Goal: Task Accomplishment & Management: Use online tool/utility

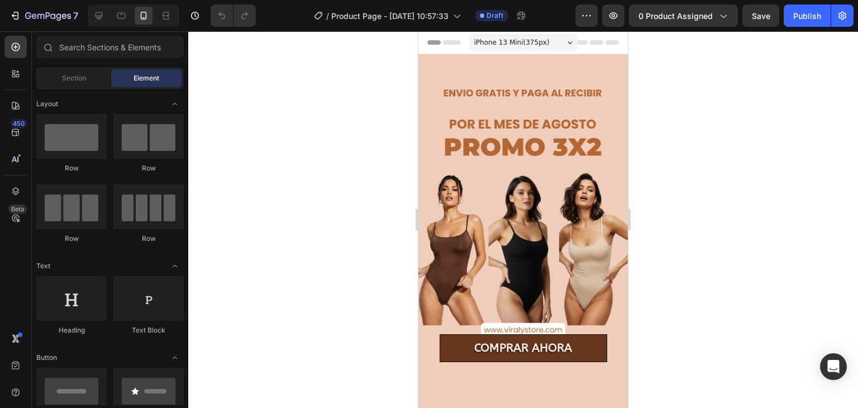
click at [813, 90] on div at bounding box center [523, 219] width 670 height 377
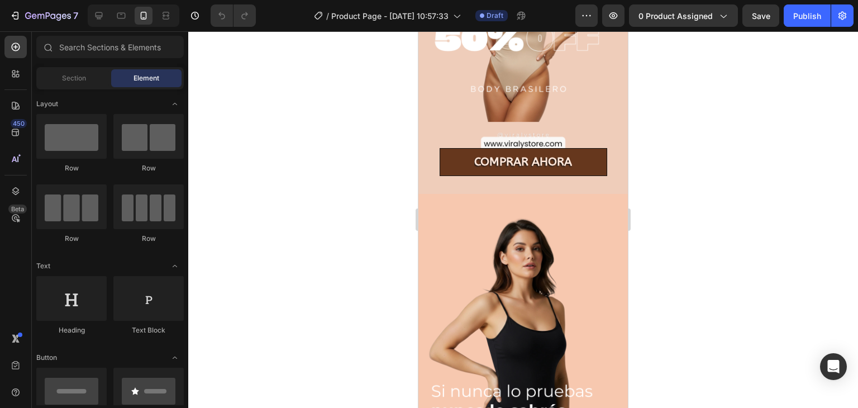
scroll to position [500, 0]
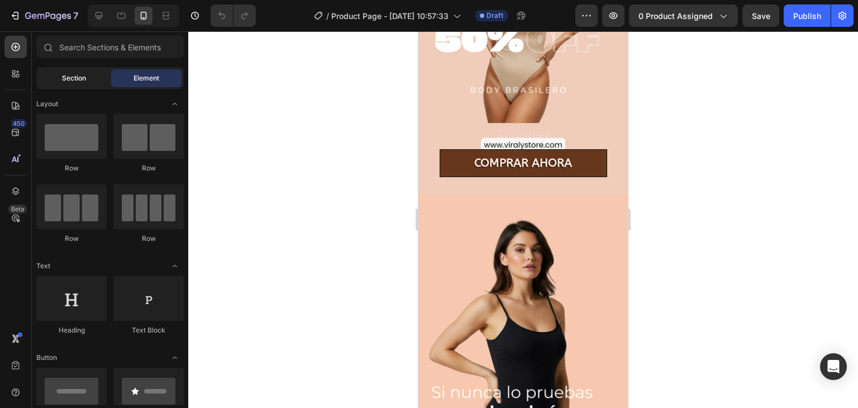
click at [74, 78] on span "Section" at bounding box center [74, 78] width 24 height 10
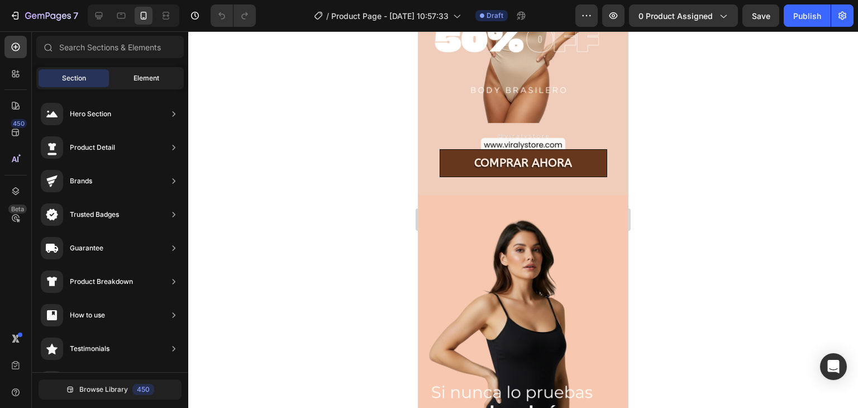
click at [156, 83] on div "Element" at bounding box center [146, 78] width 70 height 18
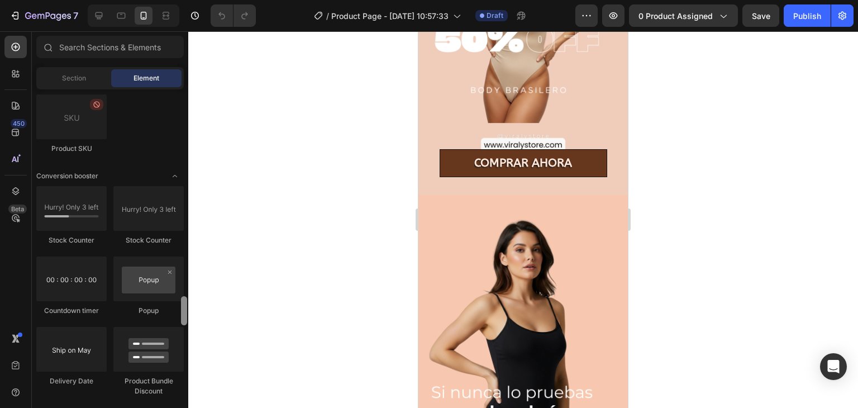
scroll to position [2227, 0]
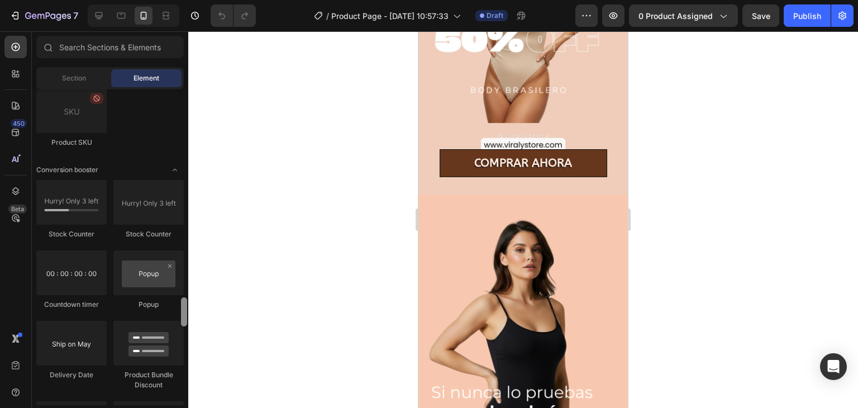
drag, startPoint x: 185, startPoint y: 106, endPoint x: 172, endPoint y: 314, distance: 208.3
click at [172, 314] on div "Layout Row Row Row Row Text Heading Text Block Button Button Button Media Image…" at bounding box center [110, 247] width 156 height 316
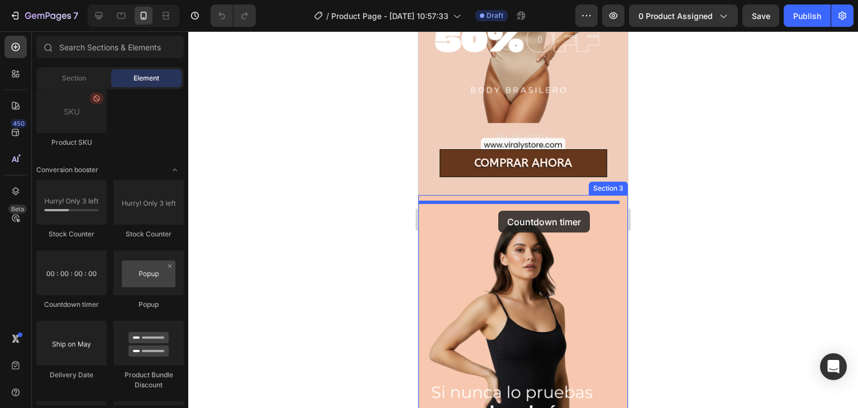
drag, startPoint x: 504, startPoint y: 300, endPoint x: 497, endPoint y: 211, distance: 89.7
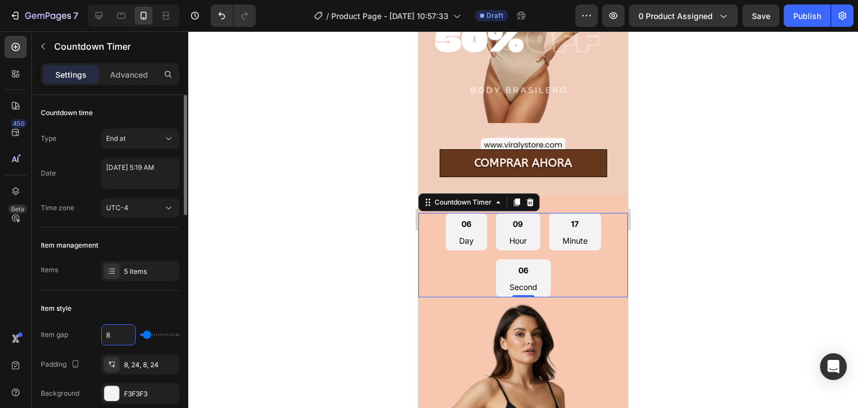
click at [124, 336] on input "8" at bounding box center [119, 335] width 34 height 20
type input "7"
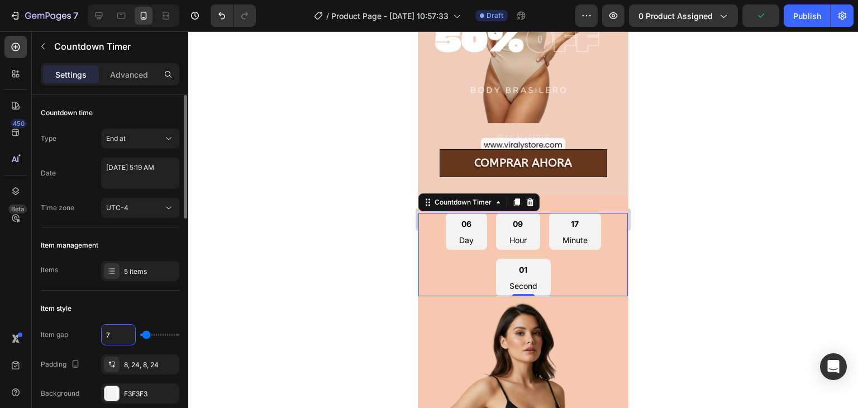
type input "0"
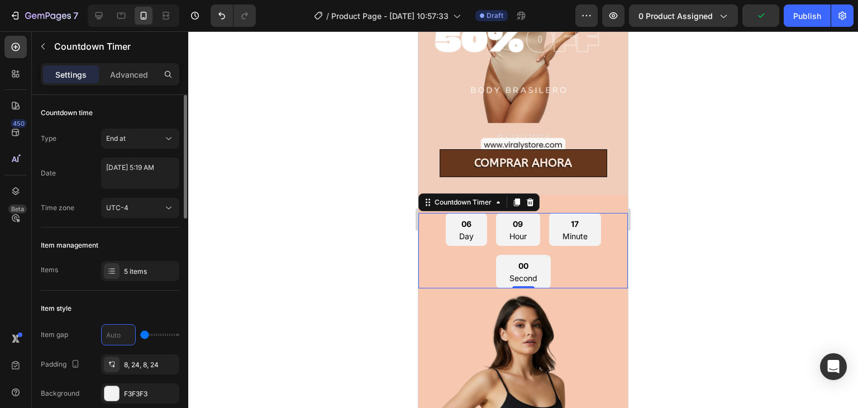
type input "5"
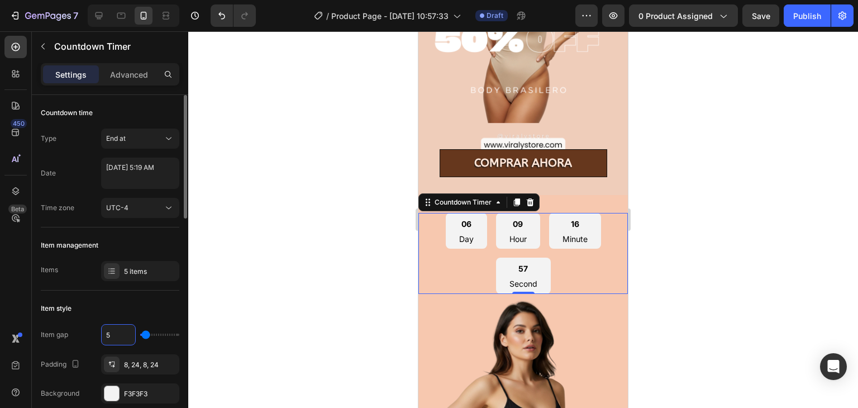
type input "0"
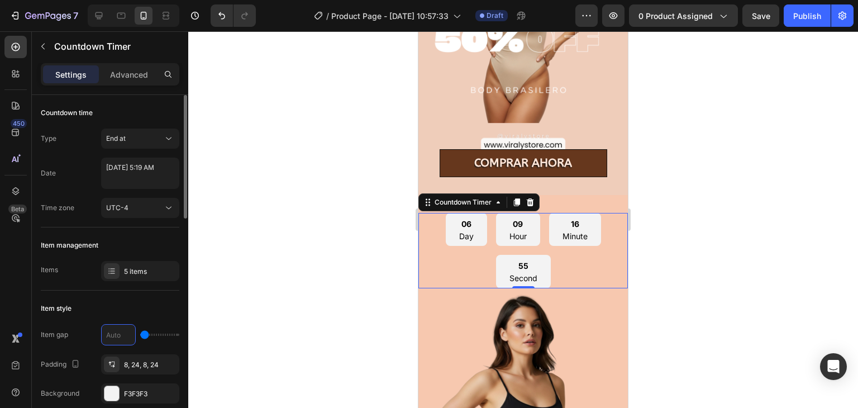
type input "6"
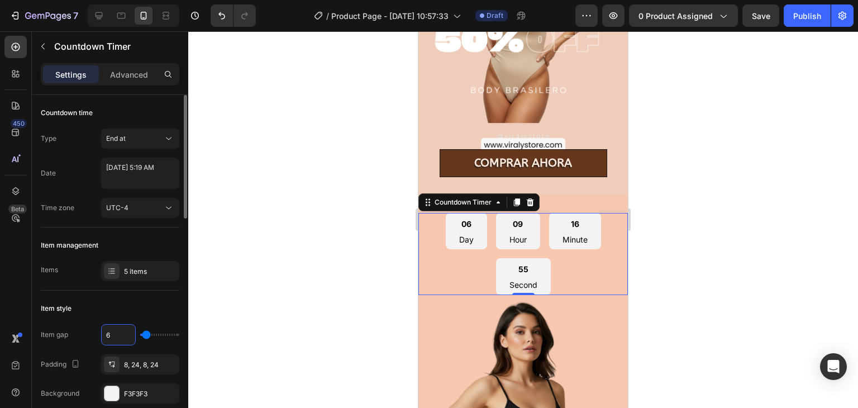
type input "0"
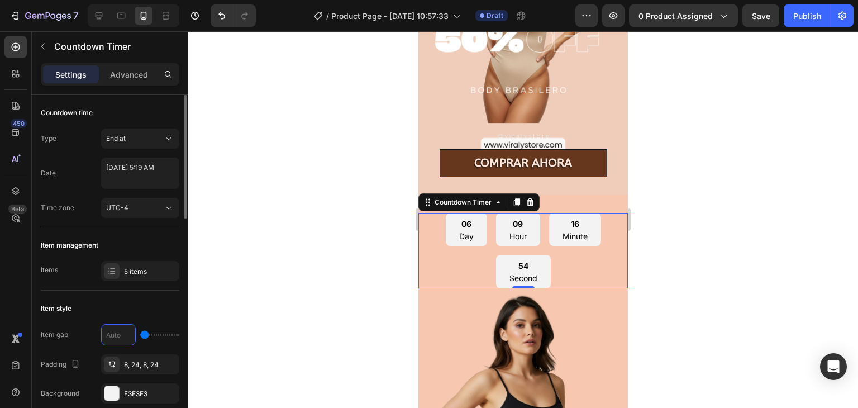
type input "8"
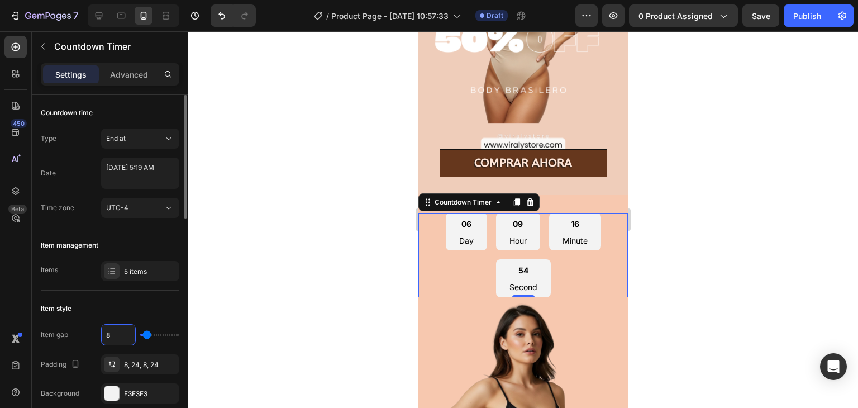
type input "0"
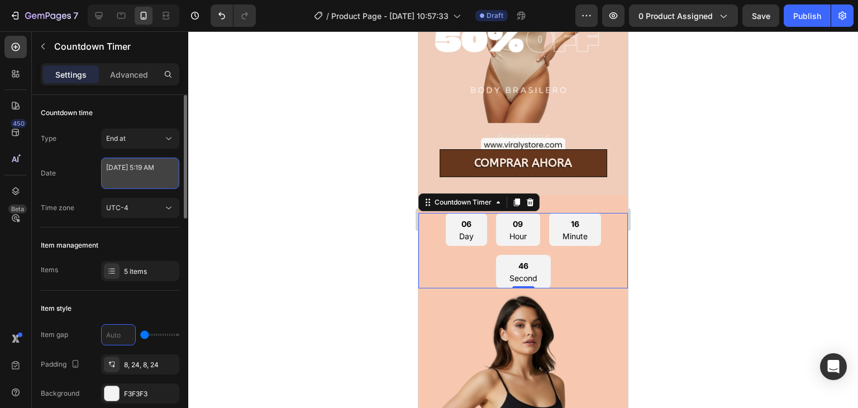
type input "8"
select select "5"
select select "19"
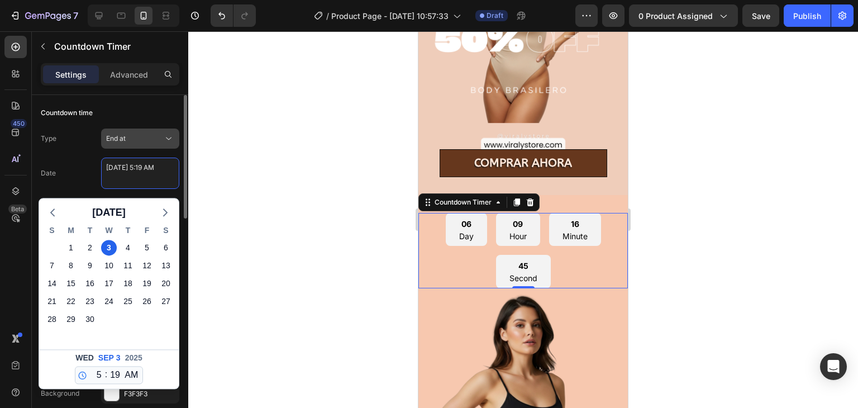
drag, startPoint x: 170, startPoint y: 183, endPoint x: 164, endPoint y: 132, distance: 51.2
click at [164, 132] on div "Type End at Date [DATE] 5:19 AM [DATE] S M T W T F S 31 1 2 3 4 5 6 7 8 9 10 11…" at bounding box center [110, 173] width 139 height 89
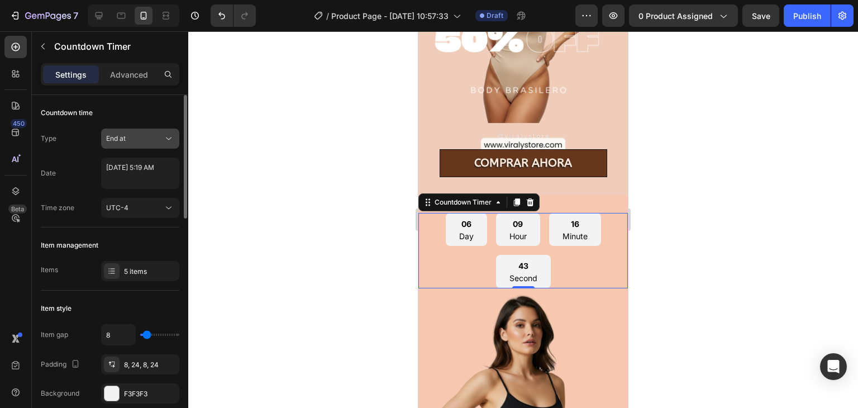
click at [170, 135] on icon at bounding box center [168, 138] width 11 height 11
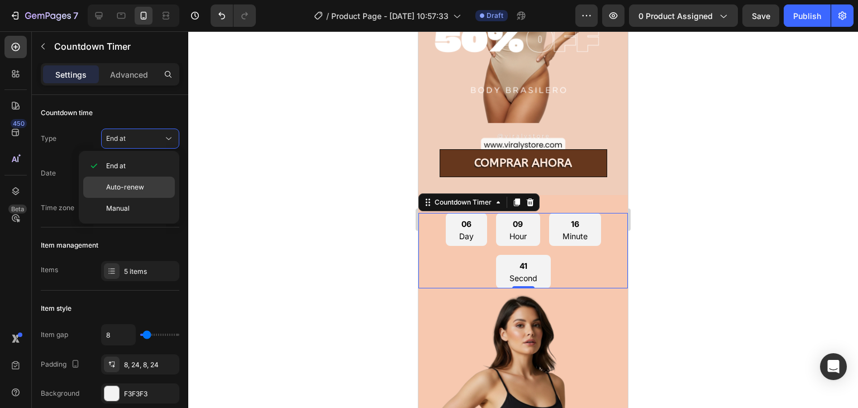
click at [154, 198] on div "Auto-renew" at bounding box center [129, 208] width 92 height 21
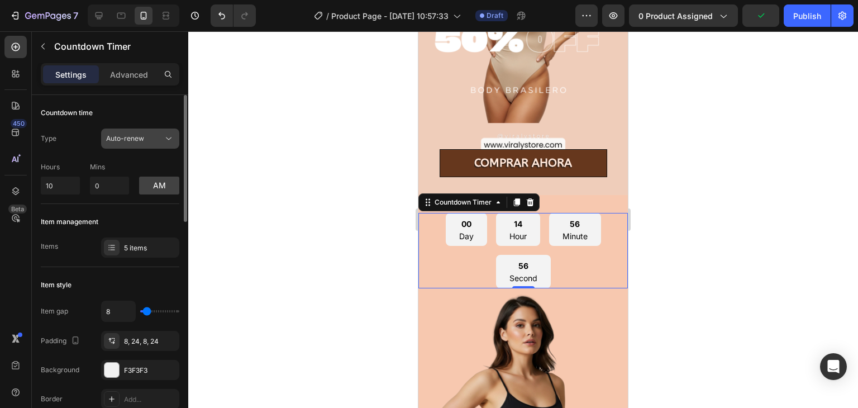
click at [158, 135] on div "Auto-renew" at bounding box center [134, 139] width 57 height 10
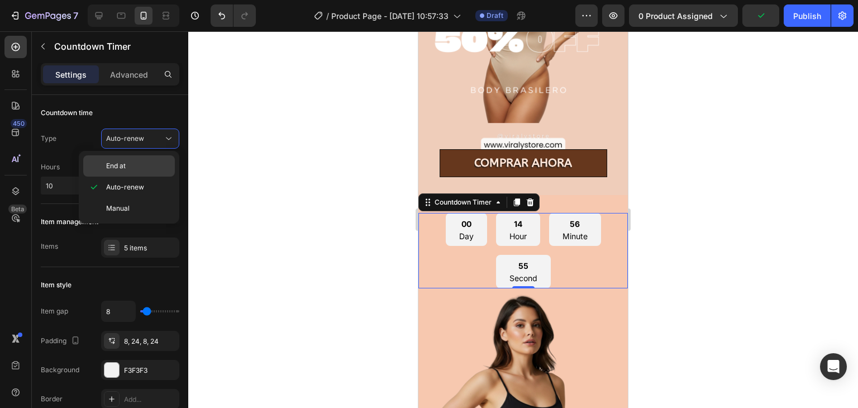
click at [145, 162] on p "End at" at bounding box center [138, 166] width 64 height 10
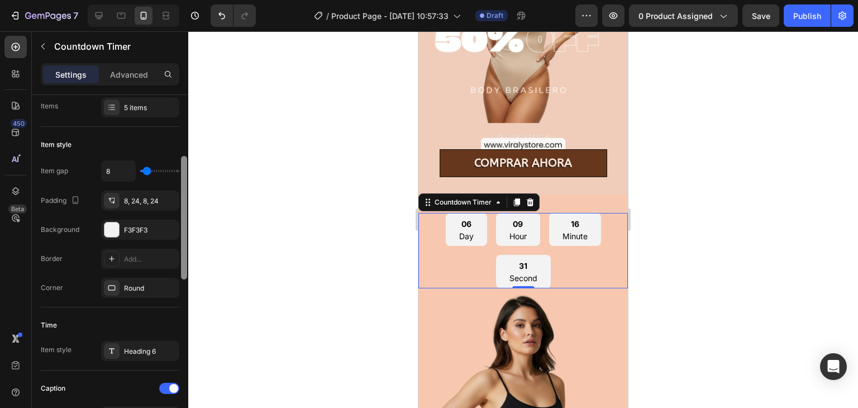
scroll to position [165, 0]
drag, startPoint x: 182, startPoint y: 138, endPoint x: 182, endPoint y: 198, distance: 59.8
click at [182, 198] on div at bounding box center [184, 216] width 6 height 124
drag, startPoint x: 523, startPoint y: 275, endPoint x: 522, endPoint y: 248, distance: 27.4
click at [522, 248] on div "06 Day 09 Hour 16 Minute 22 Second Countdown Timer 0" at bounding box center [524, 250] width 210 height 75
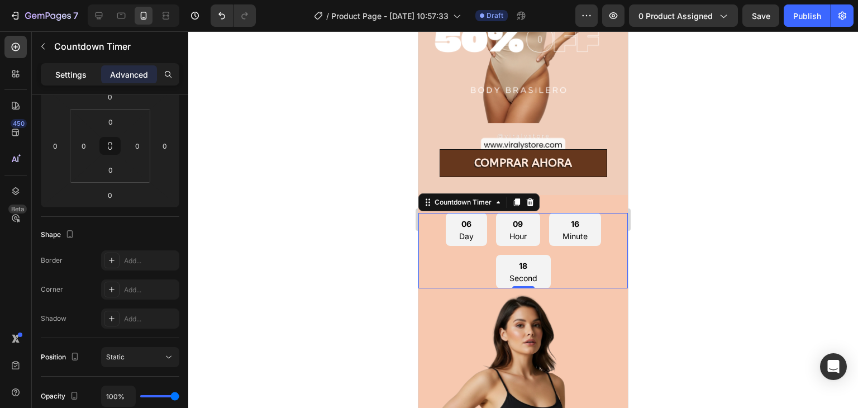
click at [78, 79] on p "Settings" at bounding box center [70, 75] width 31 height 12
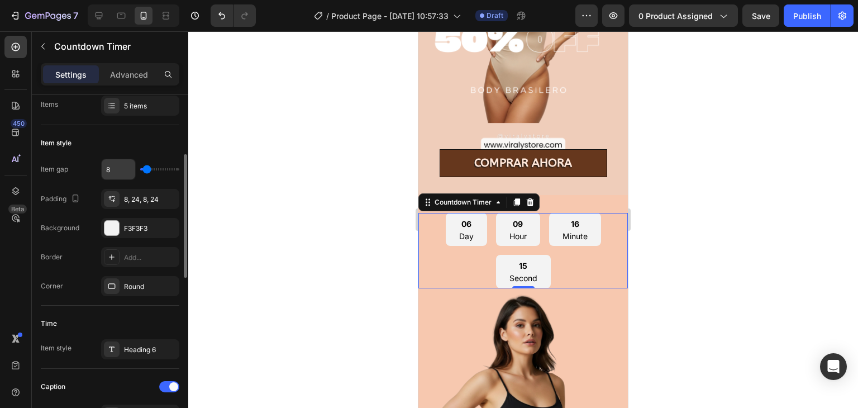
click at [135, 168] on div "8" at bounding box center [140, 169] width 78 height 21
type input "0"
drag, startPoint x: 144, startPoint y: 168, endPoint x: 131, endPoint y: 167, distance: 12.9
type input "0"
click at [140, 168] on input "range" at bounding box center [159, 169] width 39 height 2
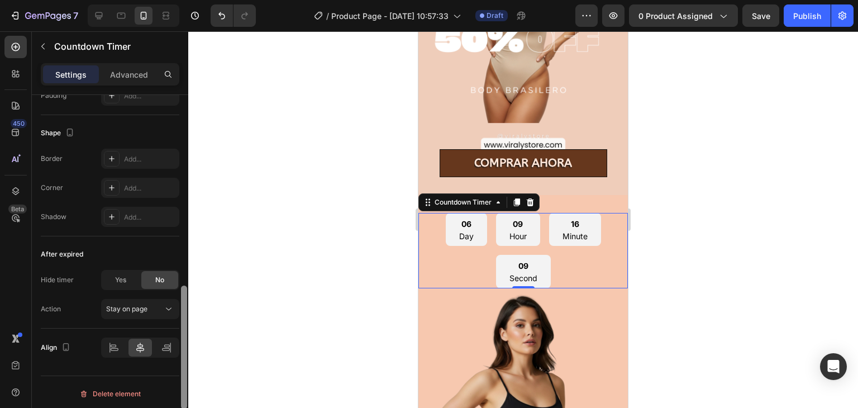
scroll to position [614, 0]
drag, startPoint x: 187, startPoint y: 168, endPoint x: 188, endPoint y: 331, distance: 163.2
click at [188, 331] on div at bounding box center [184, 267] width 8 height 345
click at [114, 345] on icon at bounding box center [113, 345] width 11 height 11
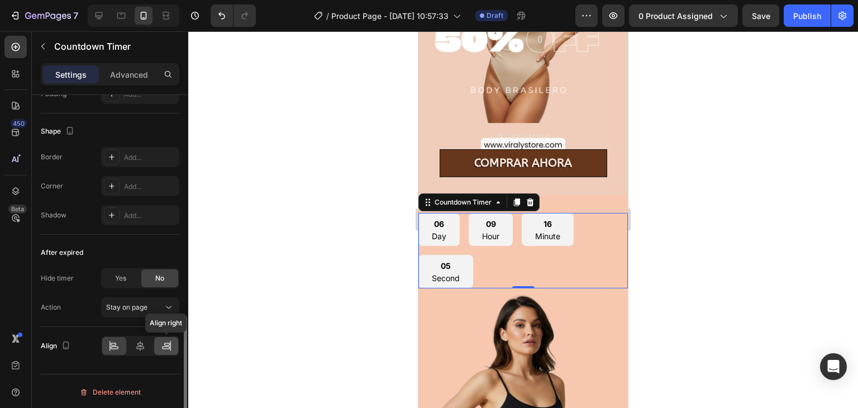
click at [170, 341] on icon at bounding box center [170, 346] width 1 height 10
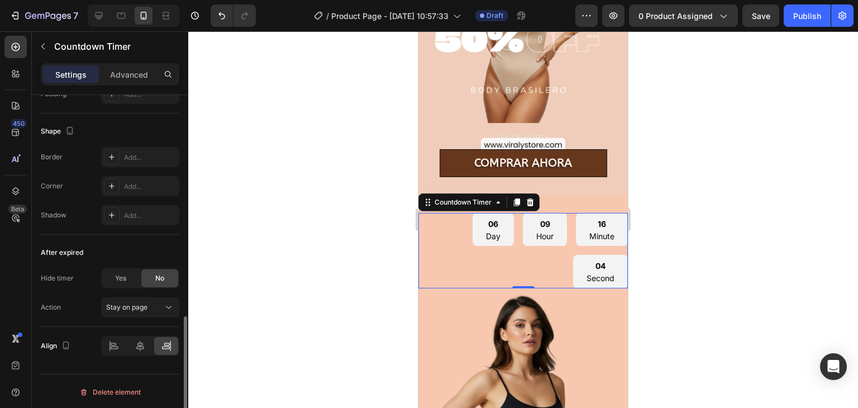
click at [146, 336] on div at bounding box center [140, 346] width 78 height 20
click at [108, 340] on icon at bounding box center [113, 345] width 11 height 11
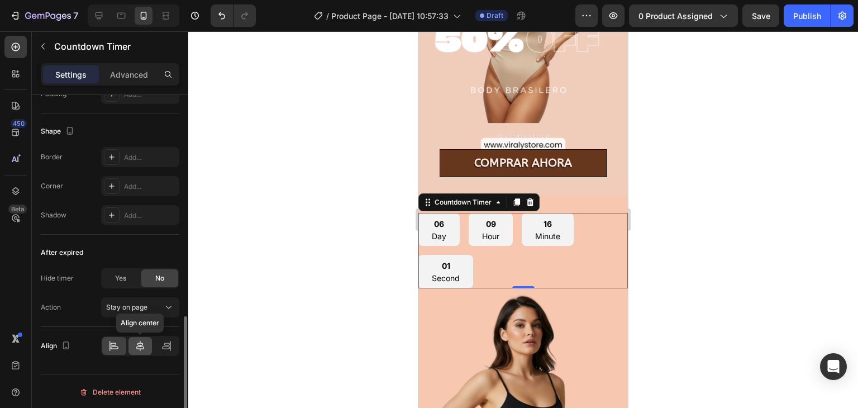
click at [132, 345] on div at bounding box center [141, 346] width 24 height 18
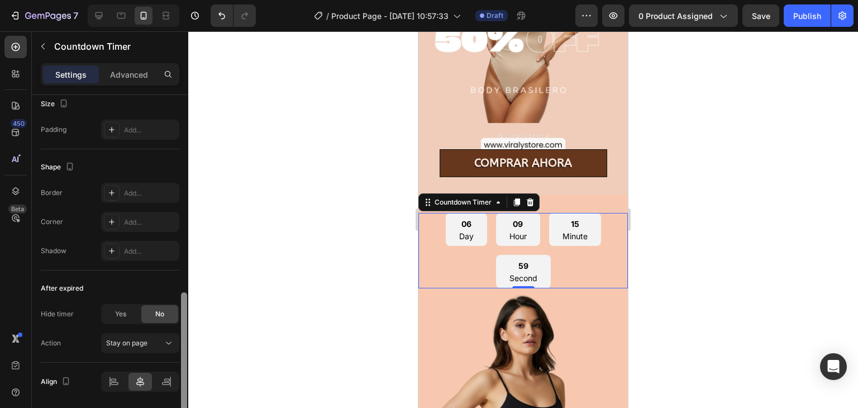
scroll to position [570, 0]
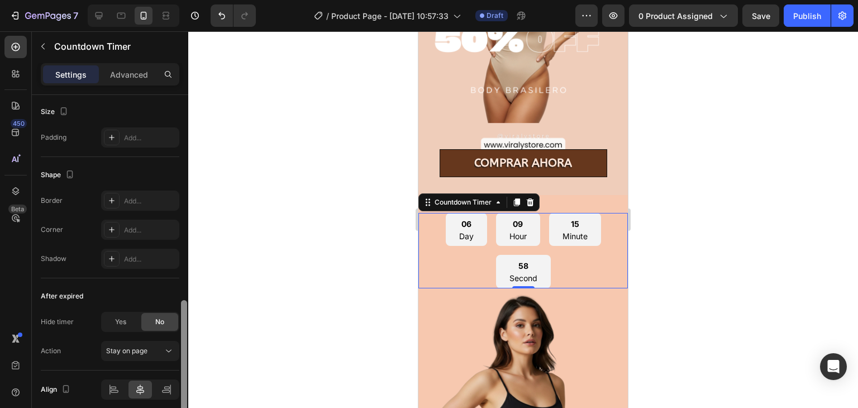
drag, startPoint x: 182, startPoint y: 327, endPoint x: 180, endPoint y: 311, distance: 15.8
click at [180, 311] on div at bounding box center [184, 267] width 8 height 345
click at [124, 321] on span "Yes" at bounding box center [120, 322] width 11 height 10
click at [154, 319] on div "No" at bounding box center [159, 322] width 37 height 18
click at [136, 318] on div "Yes" at bounding box center [120, 322] width 37 height 18
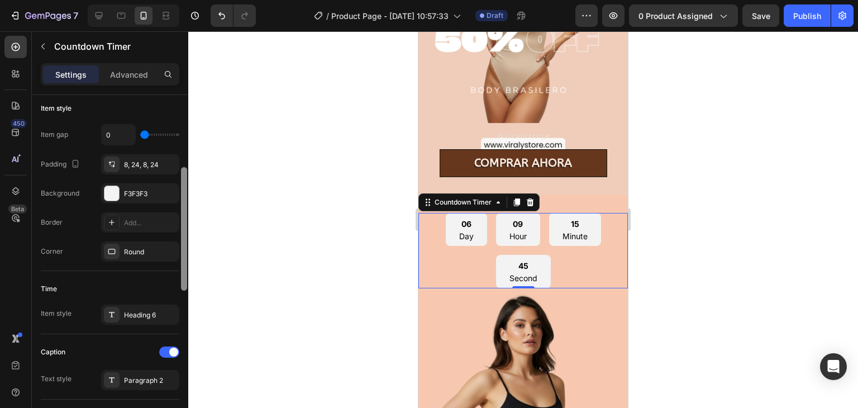
drag, startPoint x: 183, startPoint y: 309, endPoint x: 159, endPoint y: 183, distance: 127.5
click at [159, 183] on div "Countdown time Type End at Date [DATE] 5:19 AM Time zone UTC-4 Item management …" at bounding box center [110, 267] width 156 height 345
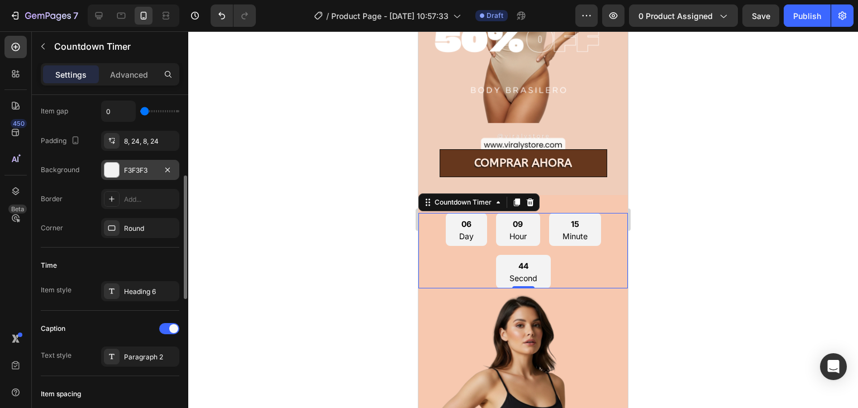
click at [146, 171] on div "F3F3F3" at bounding box center [140, 170] width 32 height 10
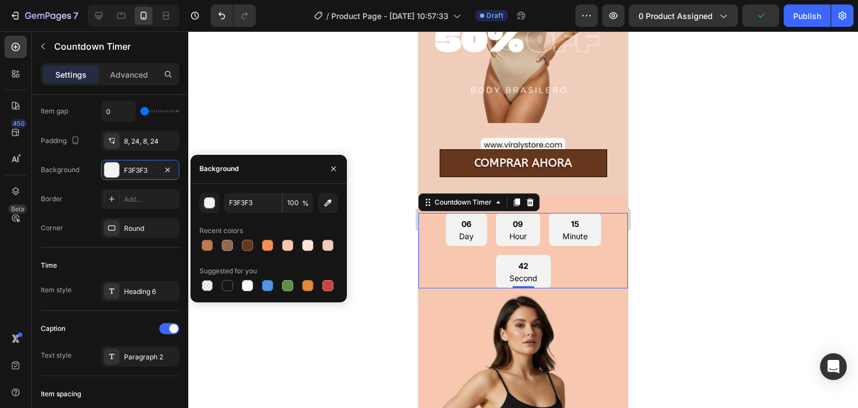
click at [220, 244] on div at bounding box center [228, 246] width 16 height 16
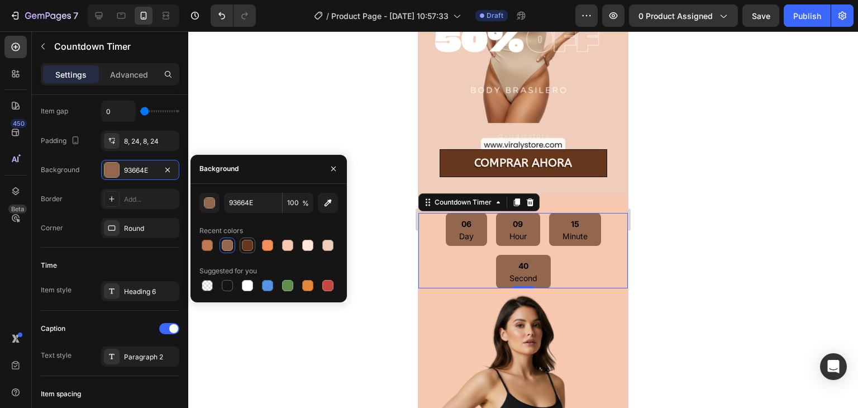
click at [241, 249] on div at bounding box center [247, 245] width 13 height 13
type input "66371D"
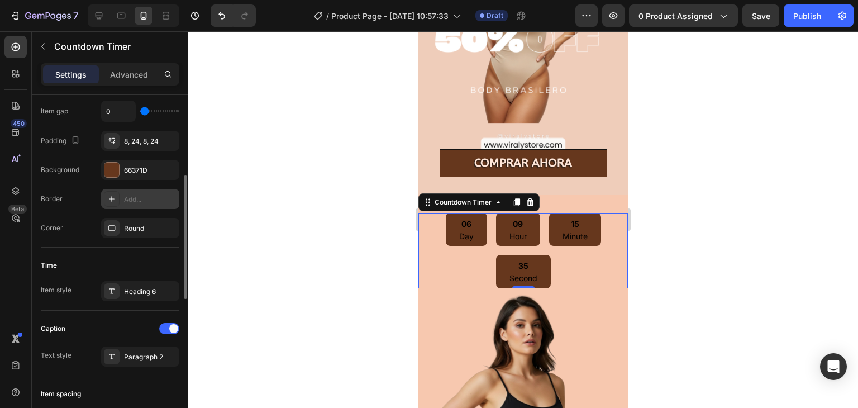
click at [135, 200] on div "Add..." at bounding box center [150, 199] width 53 height 10
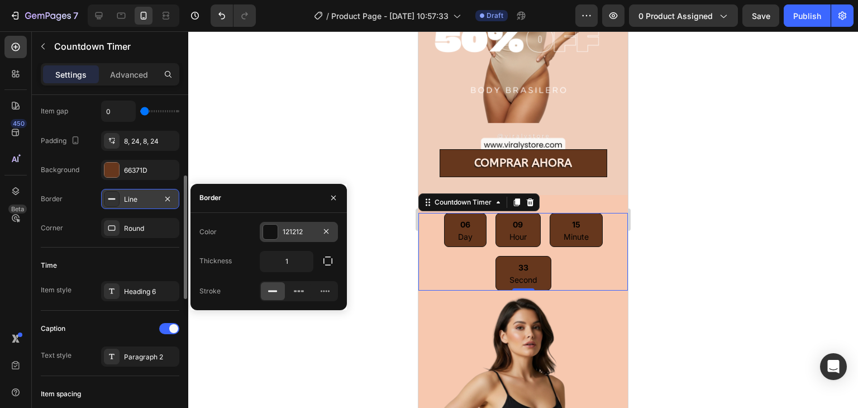
click at [278, 231] on div "121212" at bounding box center [299, 232] width 78 height 20
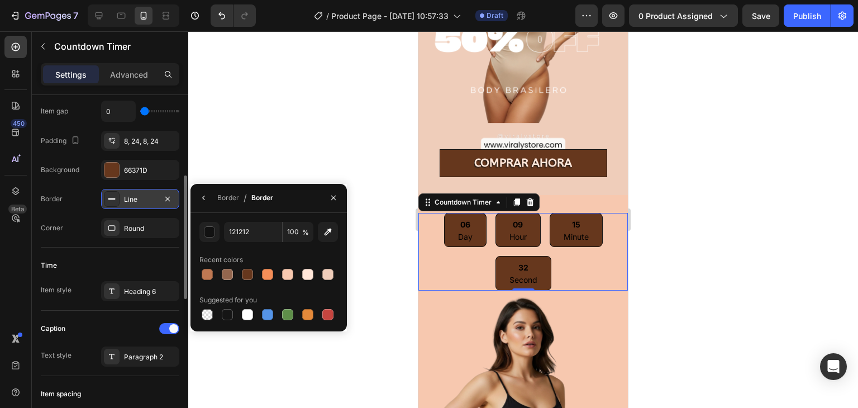
click at [296, 274] on div at bounding box center [269, 275] width 139 height 16
click at [286, 274] on div at bounding box center [287, 274] width 11 height 11
click at [304, 276] on div at bounding box center [307, 274] width 11 height 11
click at [242, 319] on div at bounding box center [247, 314] width 11 height 11
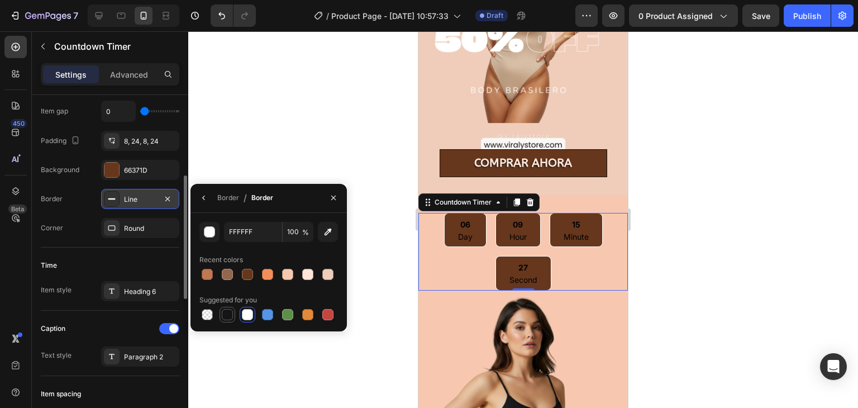
click at [229, 318] on div at bounding box center [227, 314] width 11 height 11
click at [231, 318] on div at bounding box center [227, 314] width 11 height 11
click at [248, 316] on div at bounding box center [247, 314] width 11 height 11
click at [235, 315] on div at bounding box center [228, 315] width 16 height 16
type input "151515"
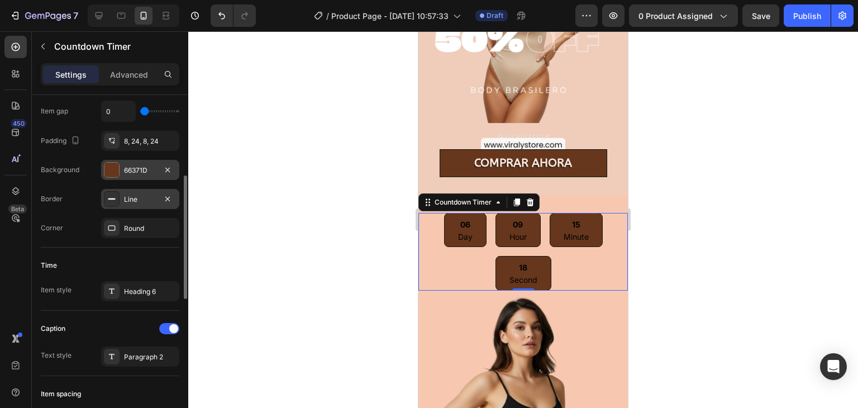
click at [146, 171] on div "66371D" at bounding box center [140, 170] width 32 height 10
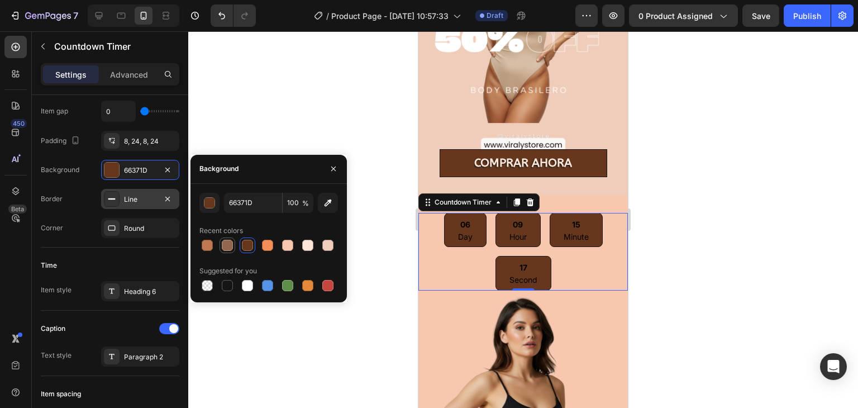
click at [235, 246] on div at bounding box center [228, 246] width 16 height 16
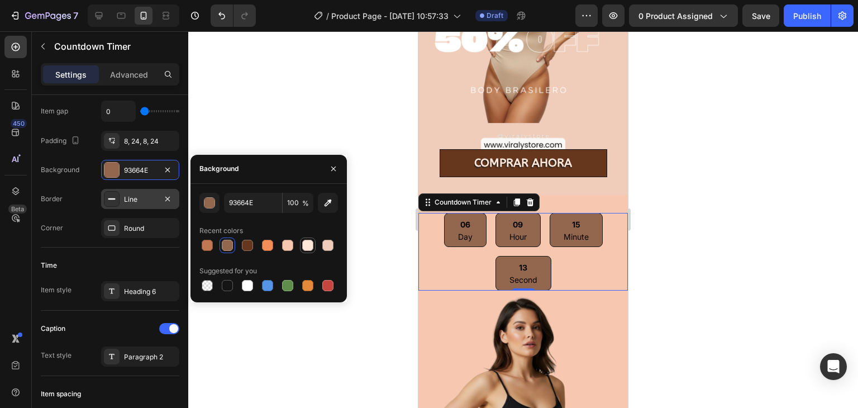
click at [315, 241] on div at bounding box center [308, 246] width 16 height 16
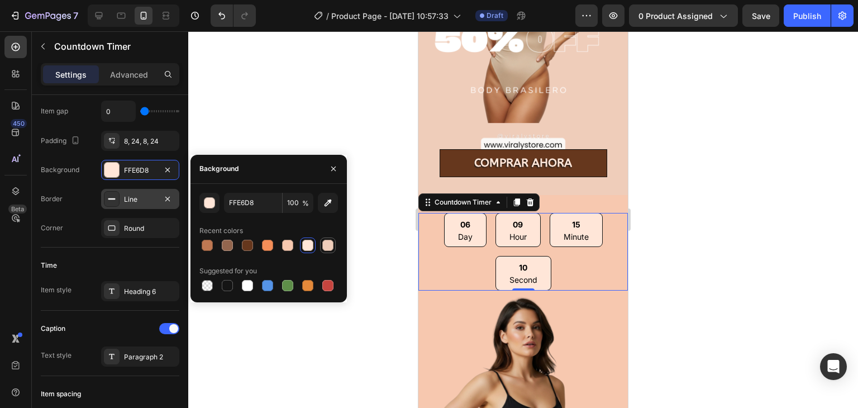
click at [334, 246] on div at bounding box center [327, 245] width 13 height 13
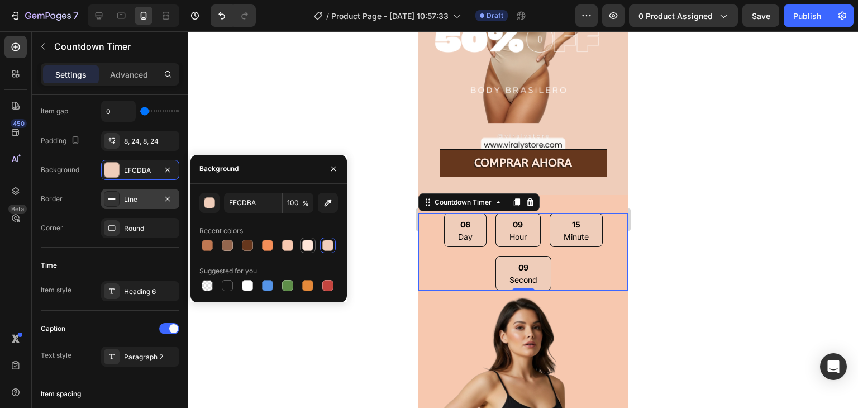
click at [307, 245] on div at bounding box center [307, 245] width 11 height 11
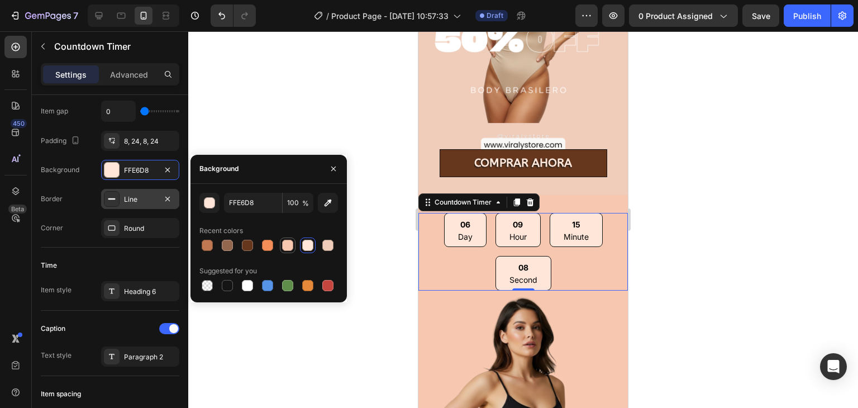
click at [293, 249] on div at bounding box center [287, 245] width 13 height 13
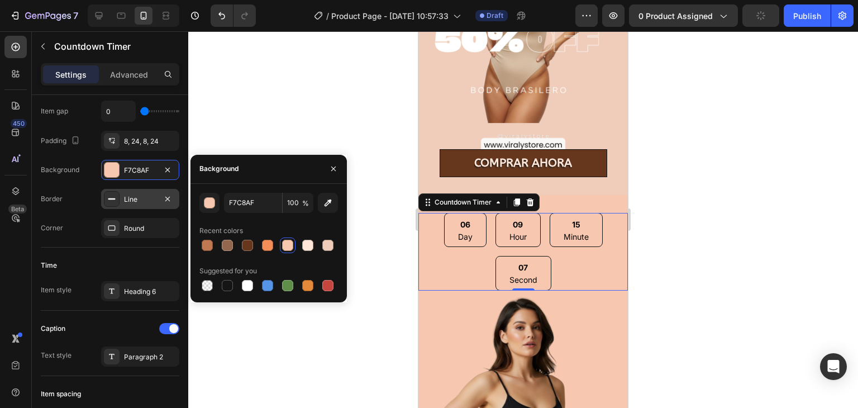
click at [300, 250] on div at bounding box center [269, 246] width 139 height 16
click at [320, 240] on div at bounding box center [328, 246] width 16 height 16
click at [301, 244] on div at bounding box center [307, 245] width 13 height 13
type input "FFE6D8"
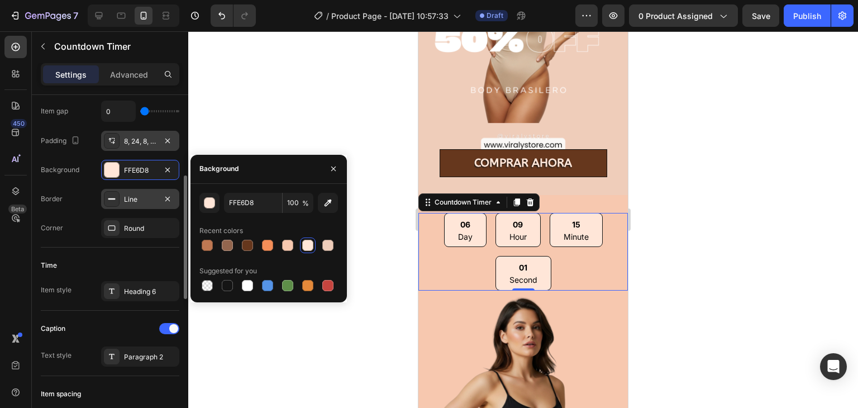
click at [144, 150] on div "8, 24, 8, 24" at bounding box center [140, 141] width 78 height 20
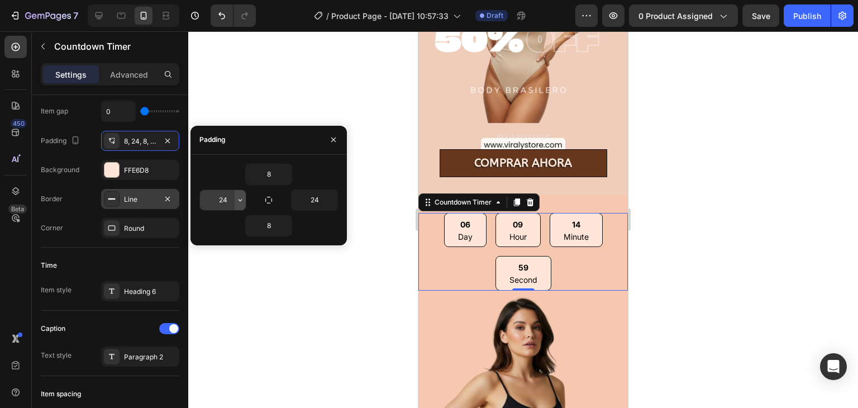
click at [239, 200] on icon "button" at bounding box center [240, 200] width 9 height 9
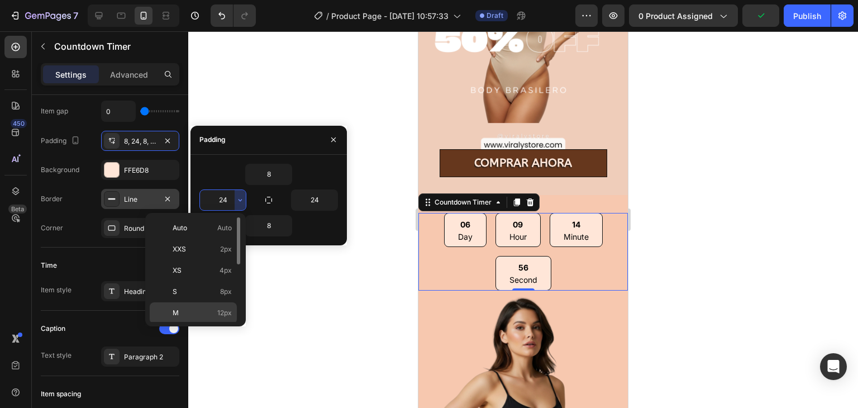
click at [196, 313] on p "M 12px" at bounding box center [202, 313] width 59 height 10
type input "12"
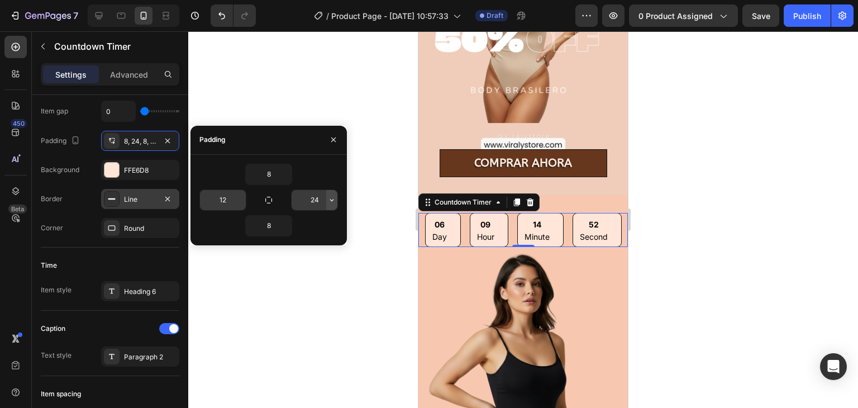
click at [337, 205] on button "button" at bounding box center [331, 200] width 11 height 20
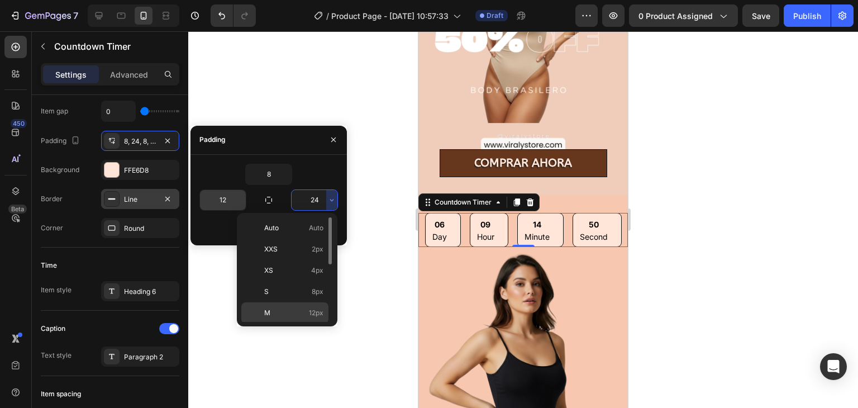
click at [295, 310] on p "M 12px" at bounding box center [293, 313] width 59 height 10
type input "12"
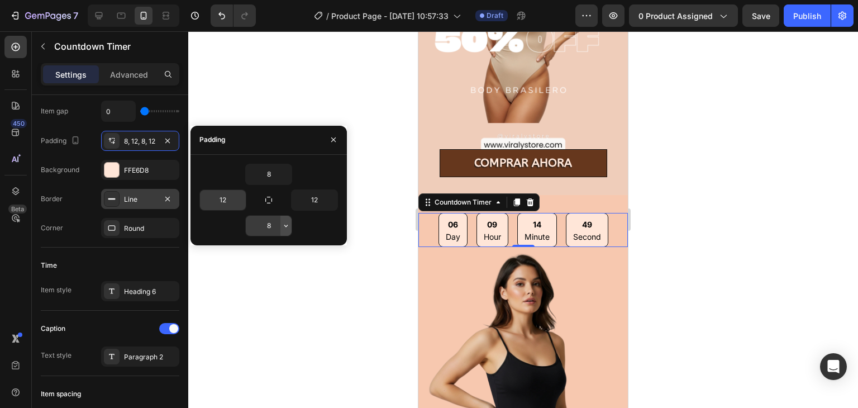
click at [281, 220] on button "button" at bounding box center [286, 226] width 11 height 20
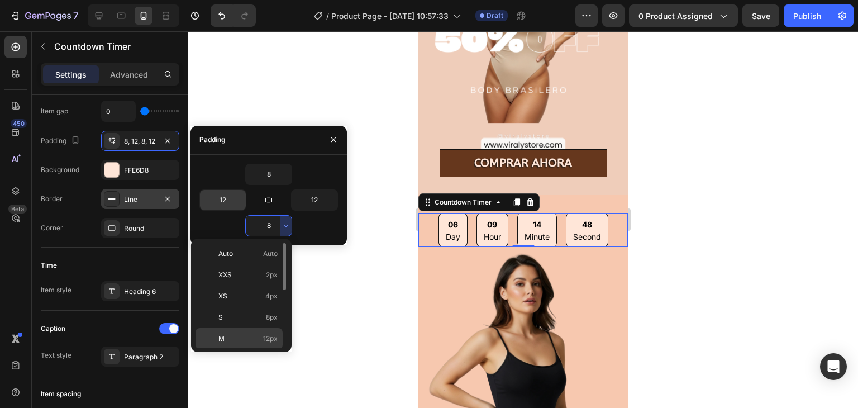
click at [245, 336] on p "M 12px" at bounding box center [248, 339] width 59 height 10
type input "12"
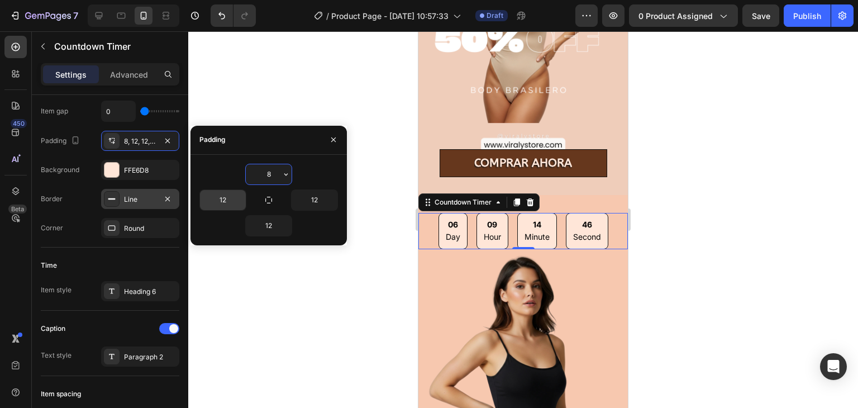
click at [274, 174] on input "8" at bounding box center [269, 174] width 46 height 20
click at [283, 171] on icon "button" at bounding box center [286, 174] width 9 height 9
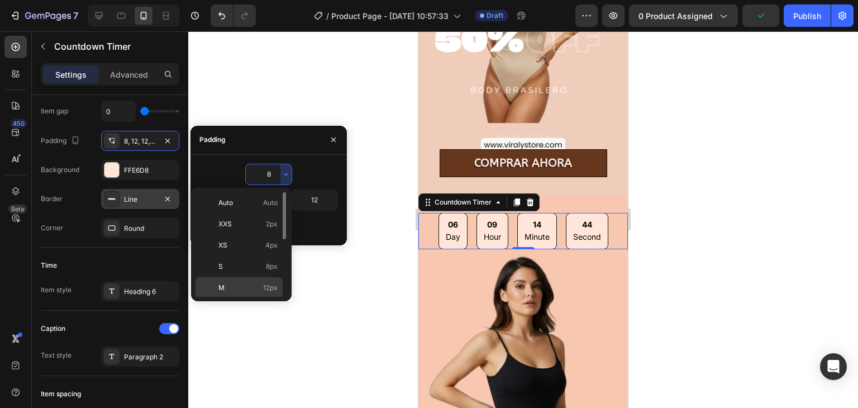
click at [268, 298] on div "M 12px" at bounding box center [239, 308] width 87 height 21
type input "12"
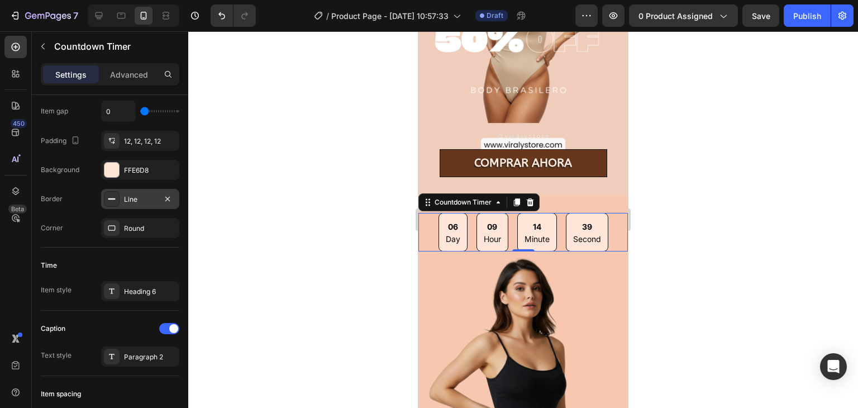
click at [707, 209] on div at bounding box center [523, 219] width 670 height 377
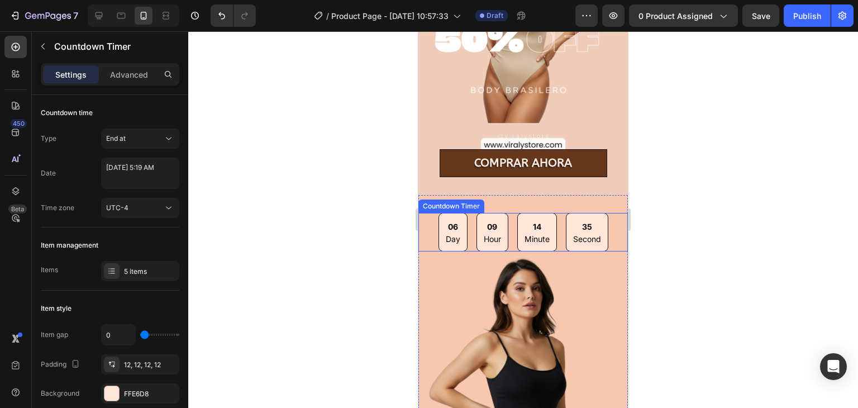
click at [452, 234] on p "Day" at bounding box center [453, 239] width 15 height 11
click at [447, 234] on p "Day" at bounding box center [453, 239] width 15 height 11
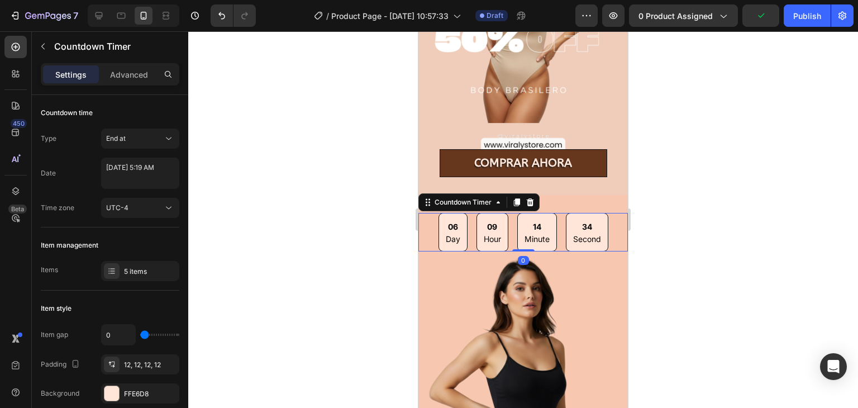
click at [448, 234] on p "Day" at bounding box center [453, 239] width 15 height 11
click at [703, 216] on div at bounding box center [523, 219] width 670 height 377
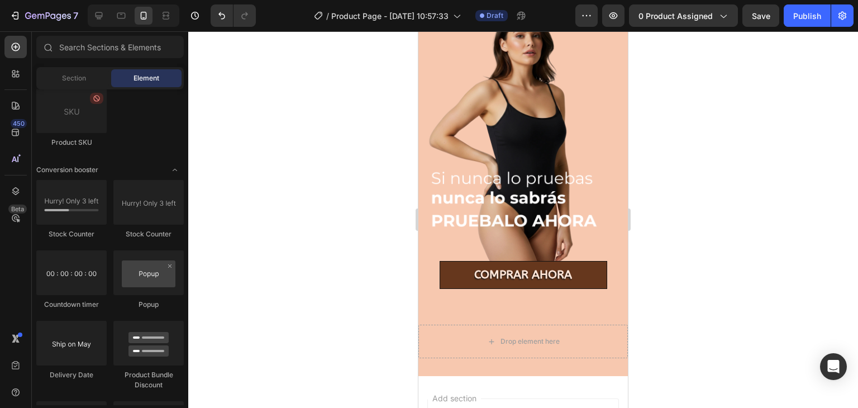
scroll to position [482, 0]
